Goal: Consume media (video, audio)

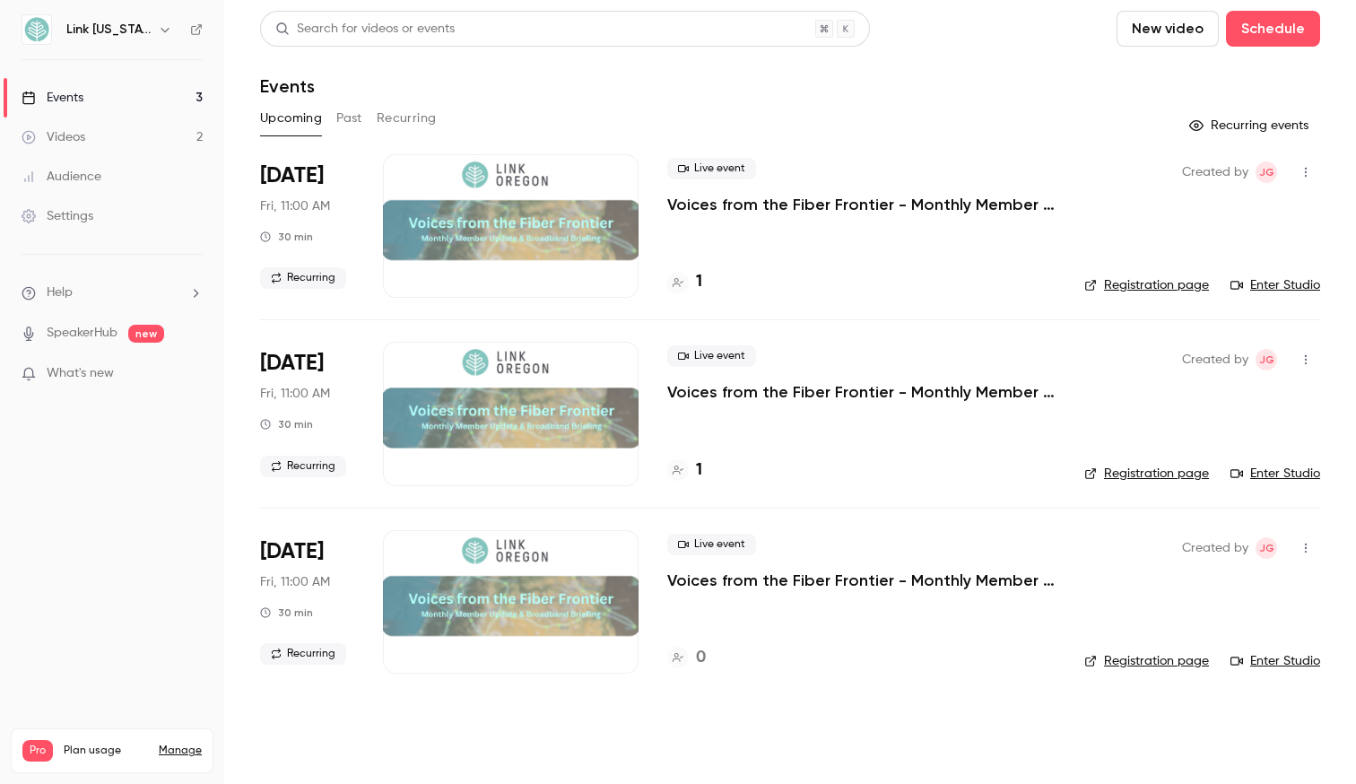
click at [343, 125] on button "Past" at bounding box center [349, 118] width 26 height 29
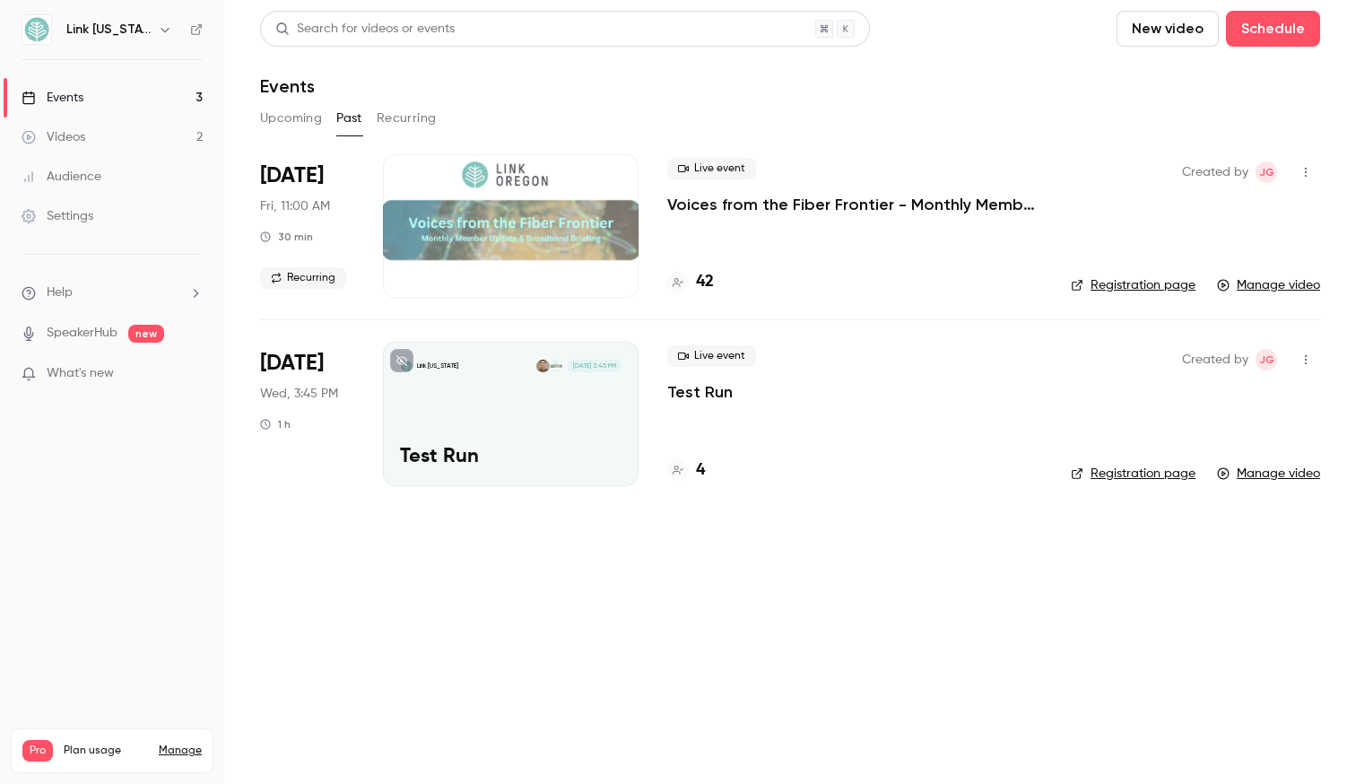
click at [706, 199] on p "Voices from the Fiber Frontier - Monthly Member Update & Broadband Briefing" at bounding box center [854, 205] width 375 height 22
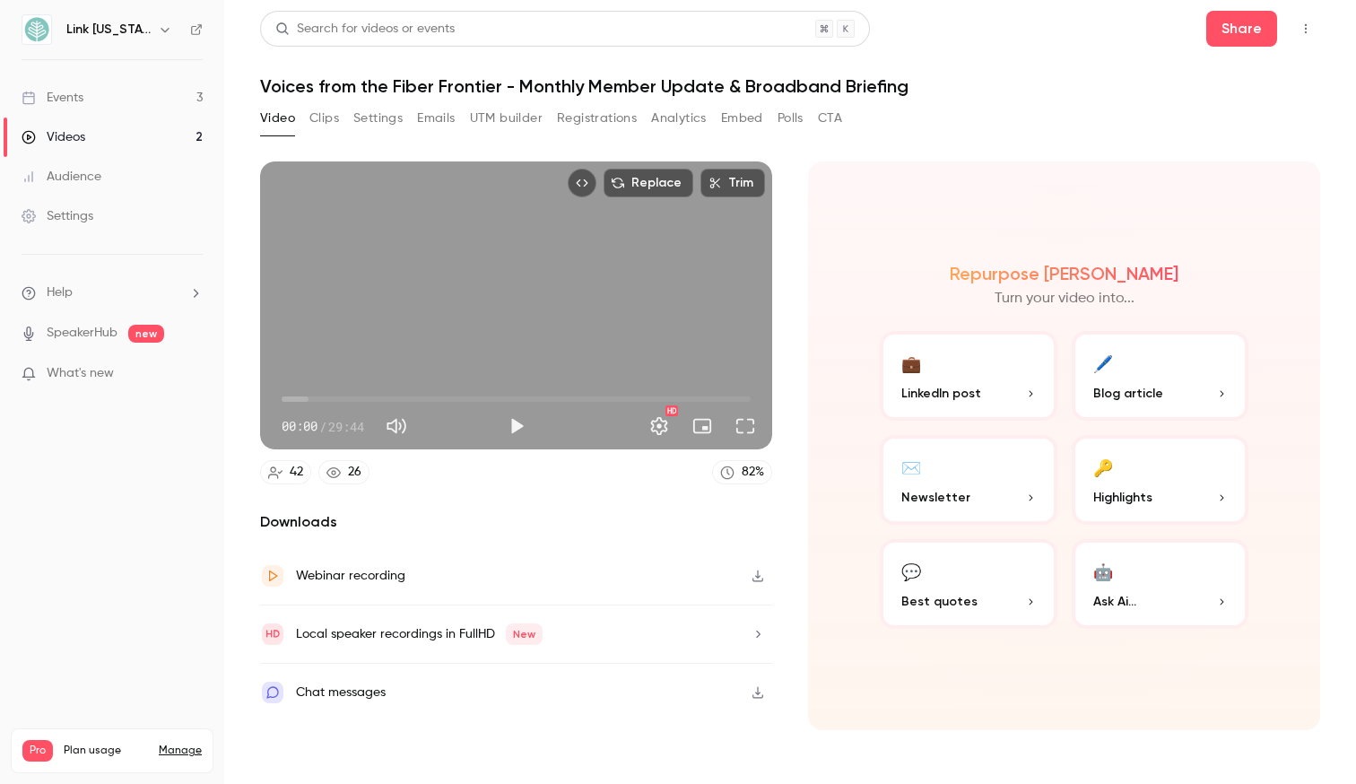
click at [792, 123] on button "Polls" at bounding box center [791, 118] width 26 height 29
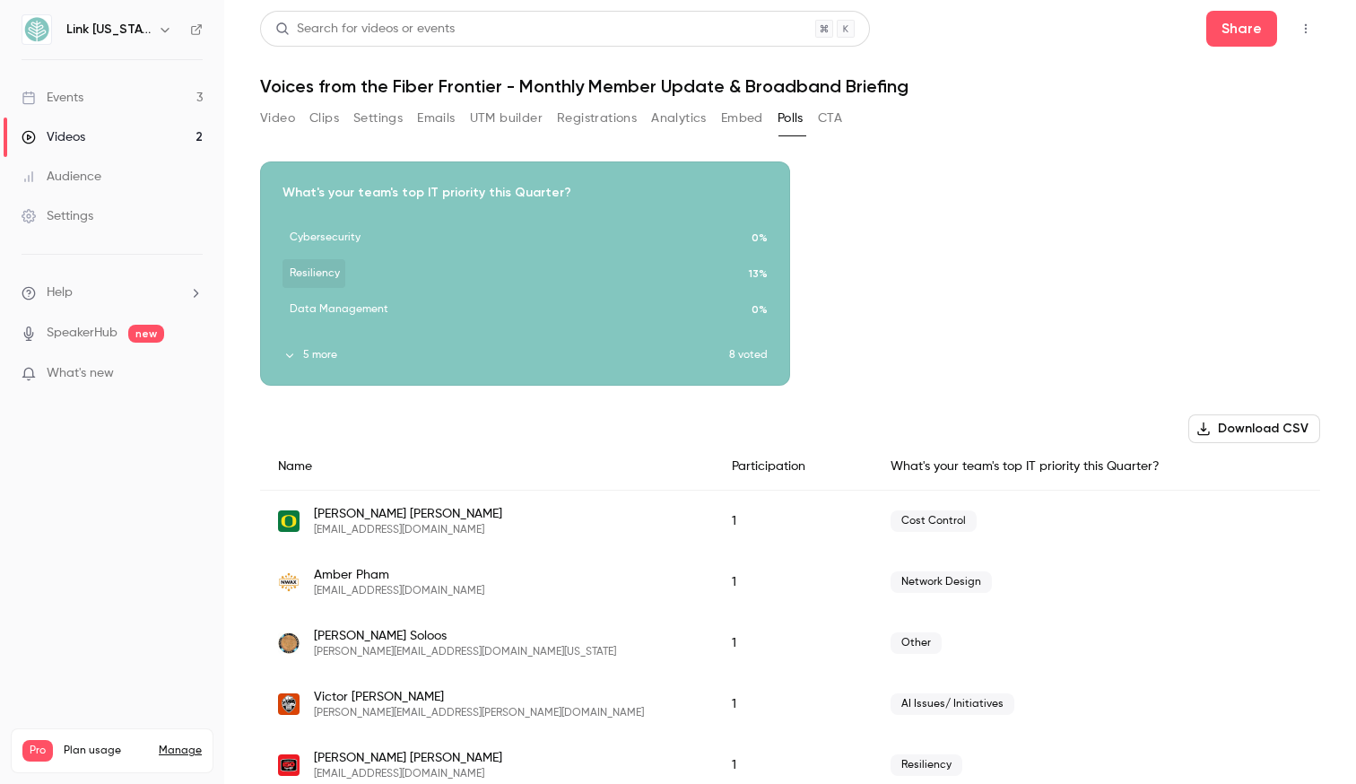
click at [302, 365] on div "Download image" at bounding box center [525, 273] width 528 height 222
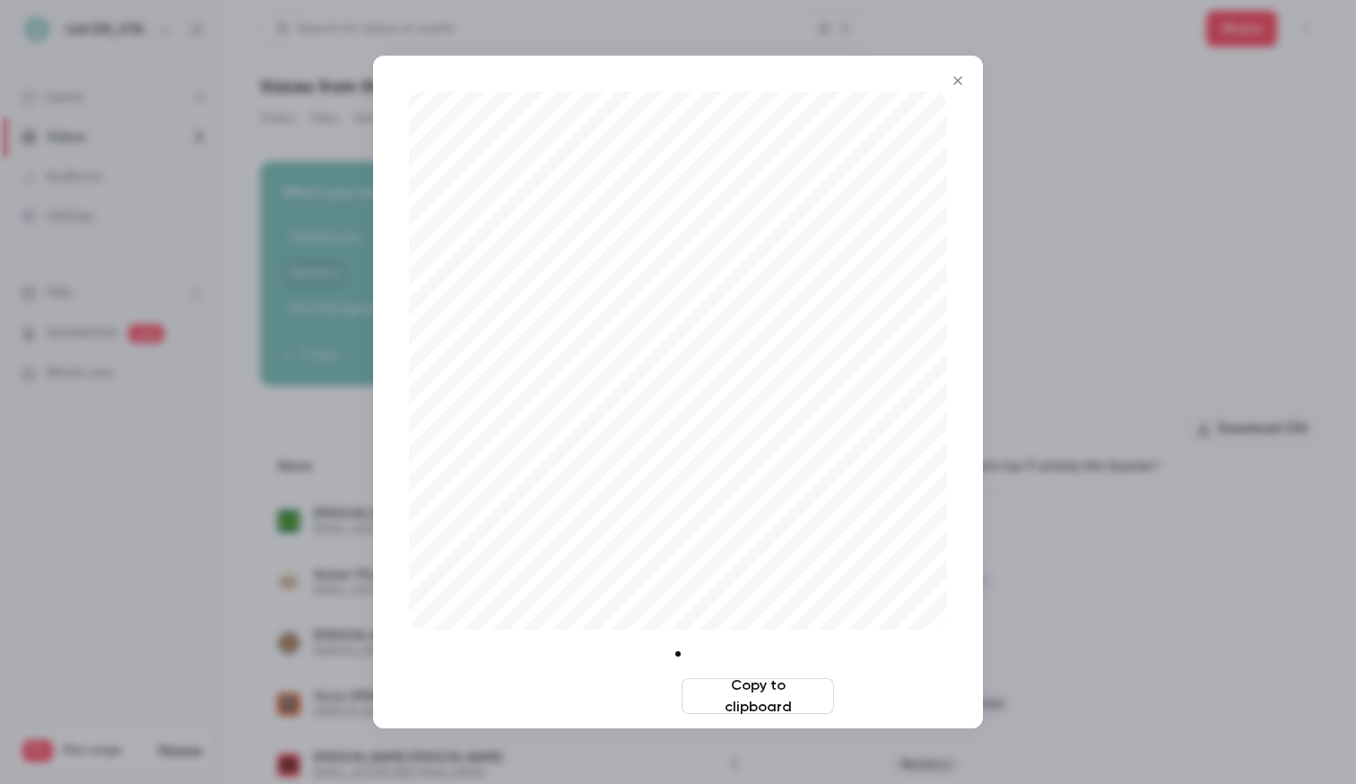
click at [644, 693] on button "Download image" at bounding box center [598, 696] width 152 height 36
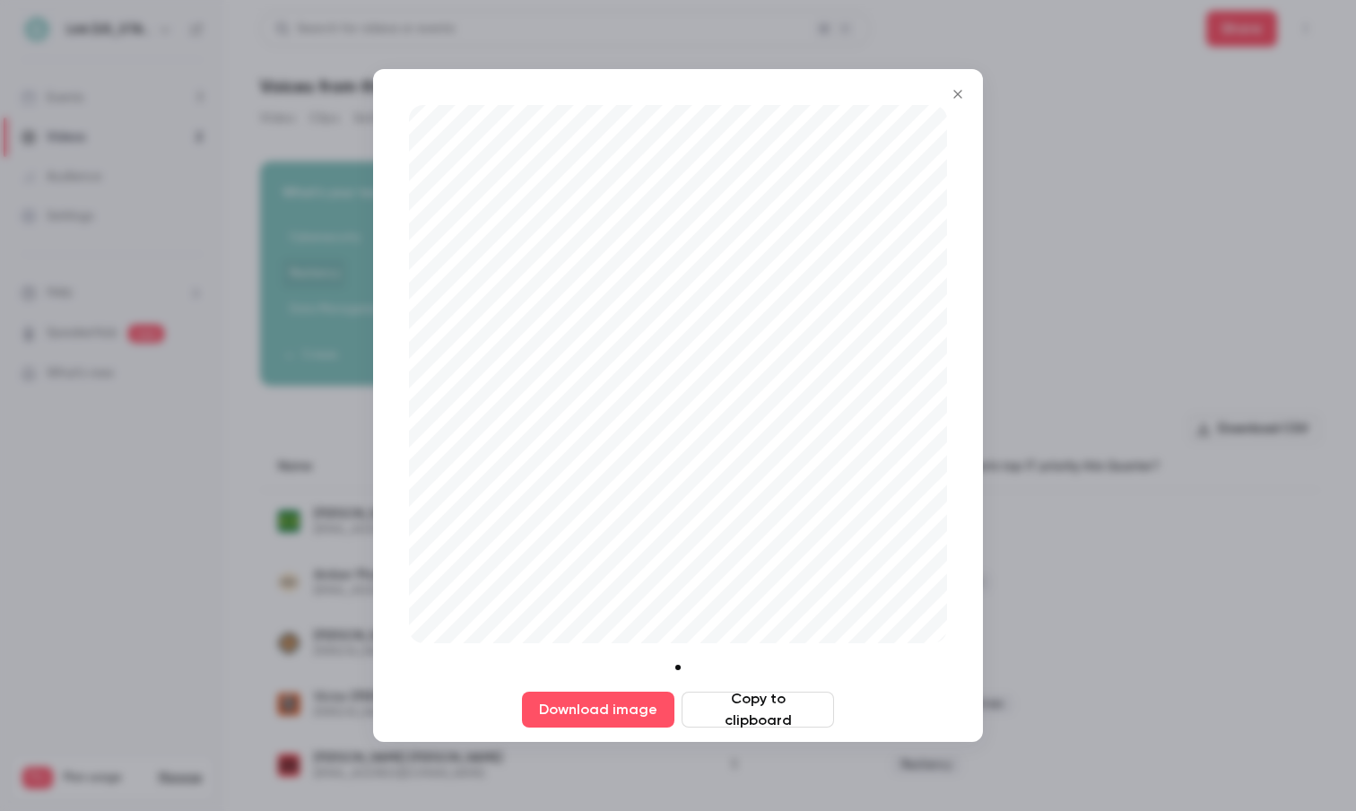
click at [954, 100] on icon "Close" at bounding box center [958, 94] width 22 height 14
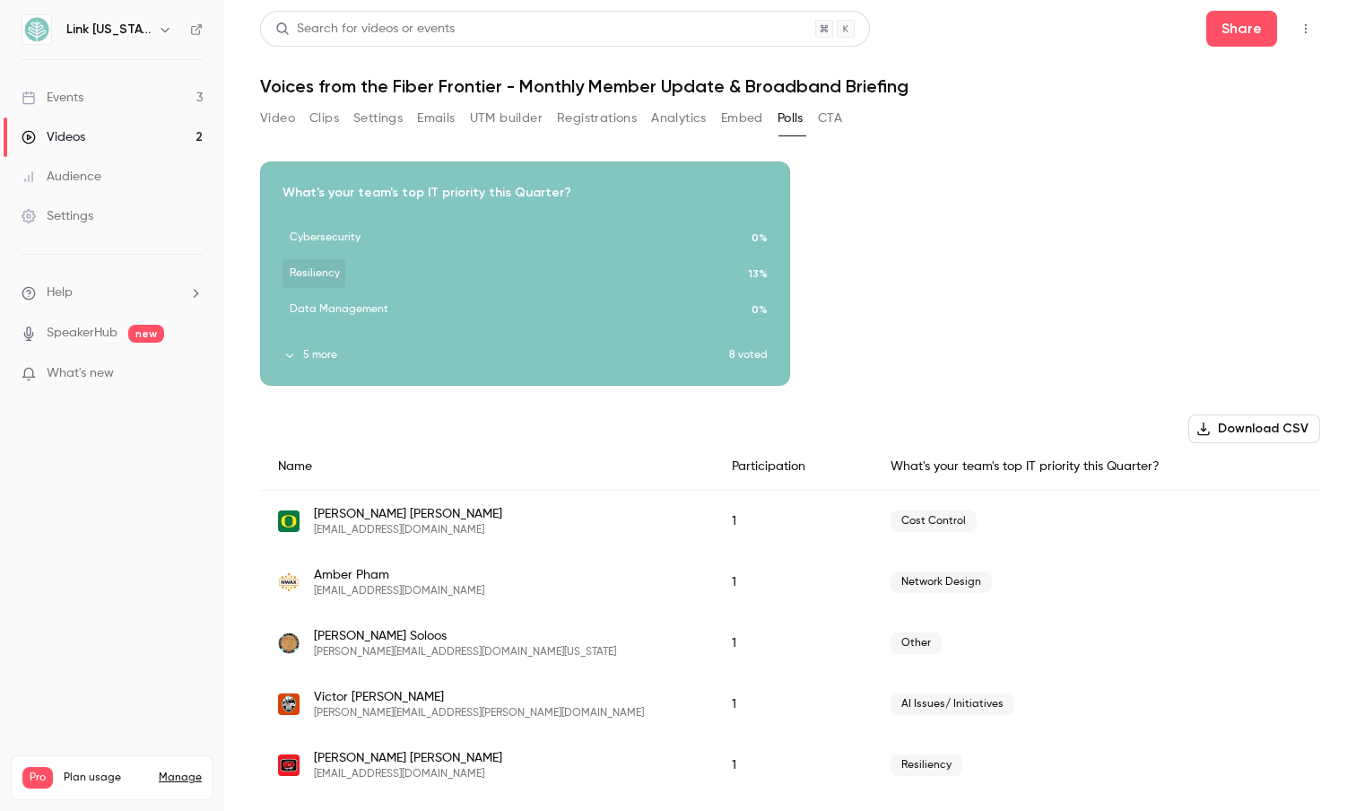
click at [324, 353] on button "5 more" at bounding box center [506, 355] width 447 height 16
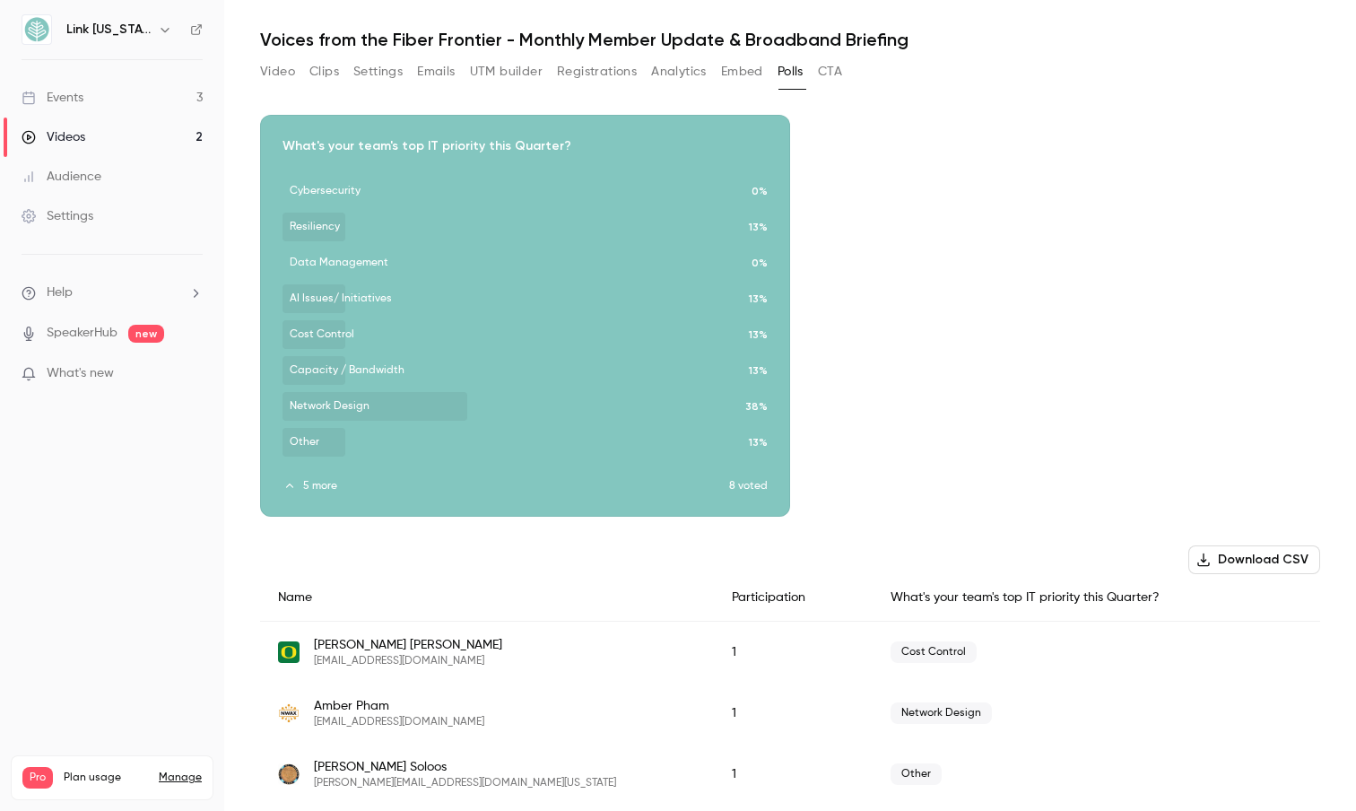
scroll to position [46, 0]
click at [520, 304] on icon "button" at bounding box center [525, 304] width 11 height 12
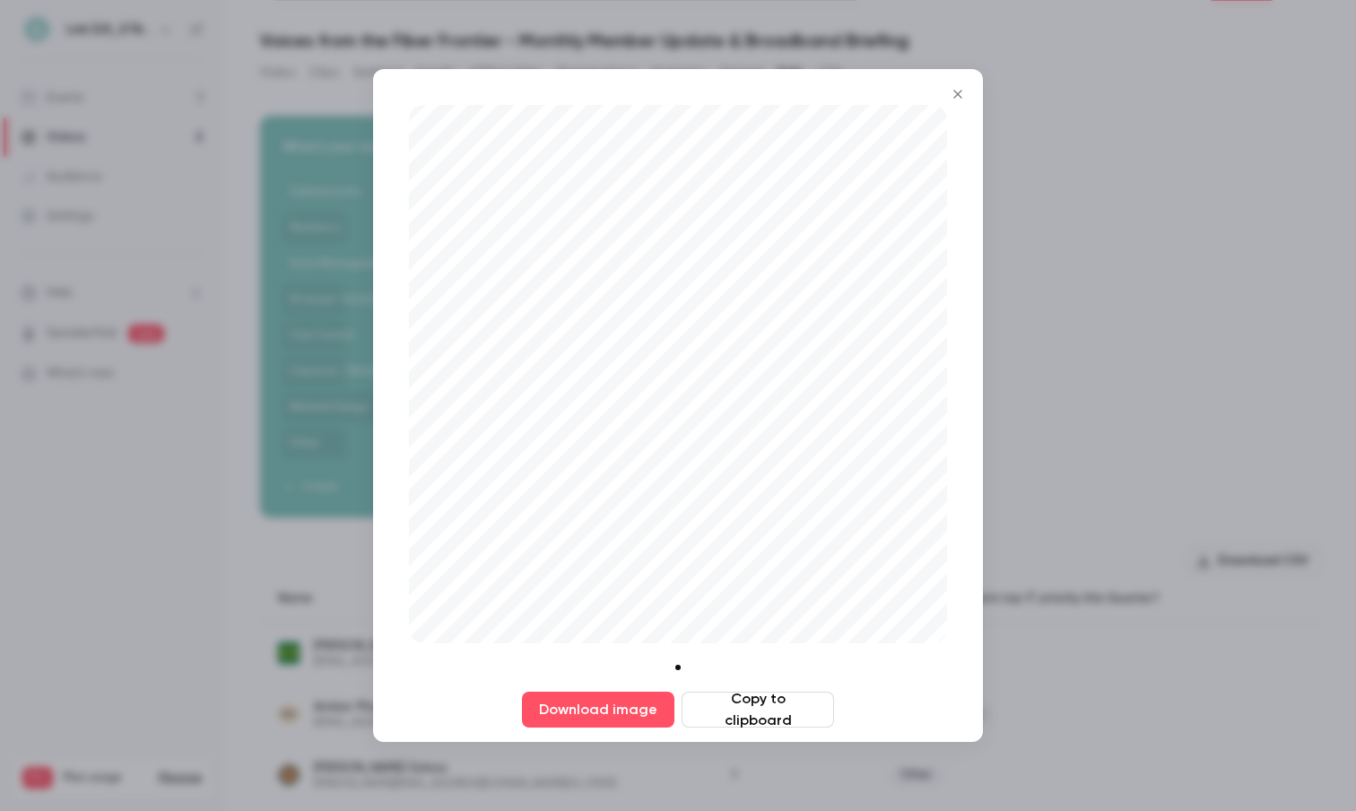
click at [708, 704] on button "Copy to clipboard" at bounding box center [758, 710] width 152 height 36
click at [955, 97] on icon "Close" at bounding box center [958, 94] width 8 height 8
